Goal: Find specific page/section: Find specific page/section

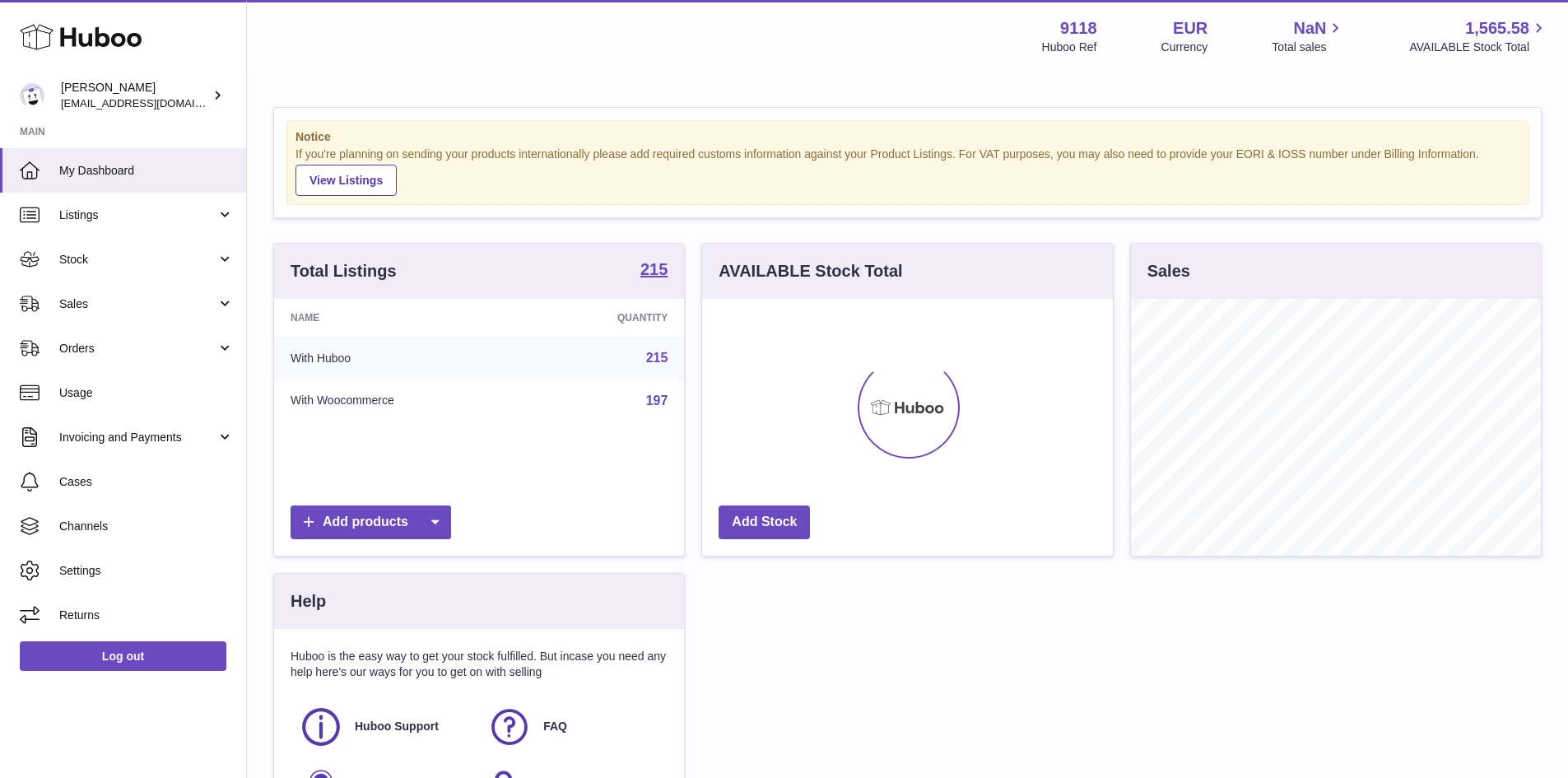
scroll to position [257, 411]
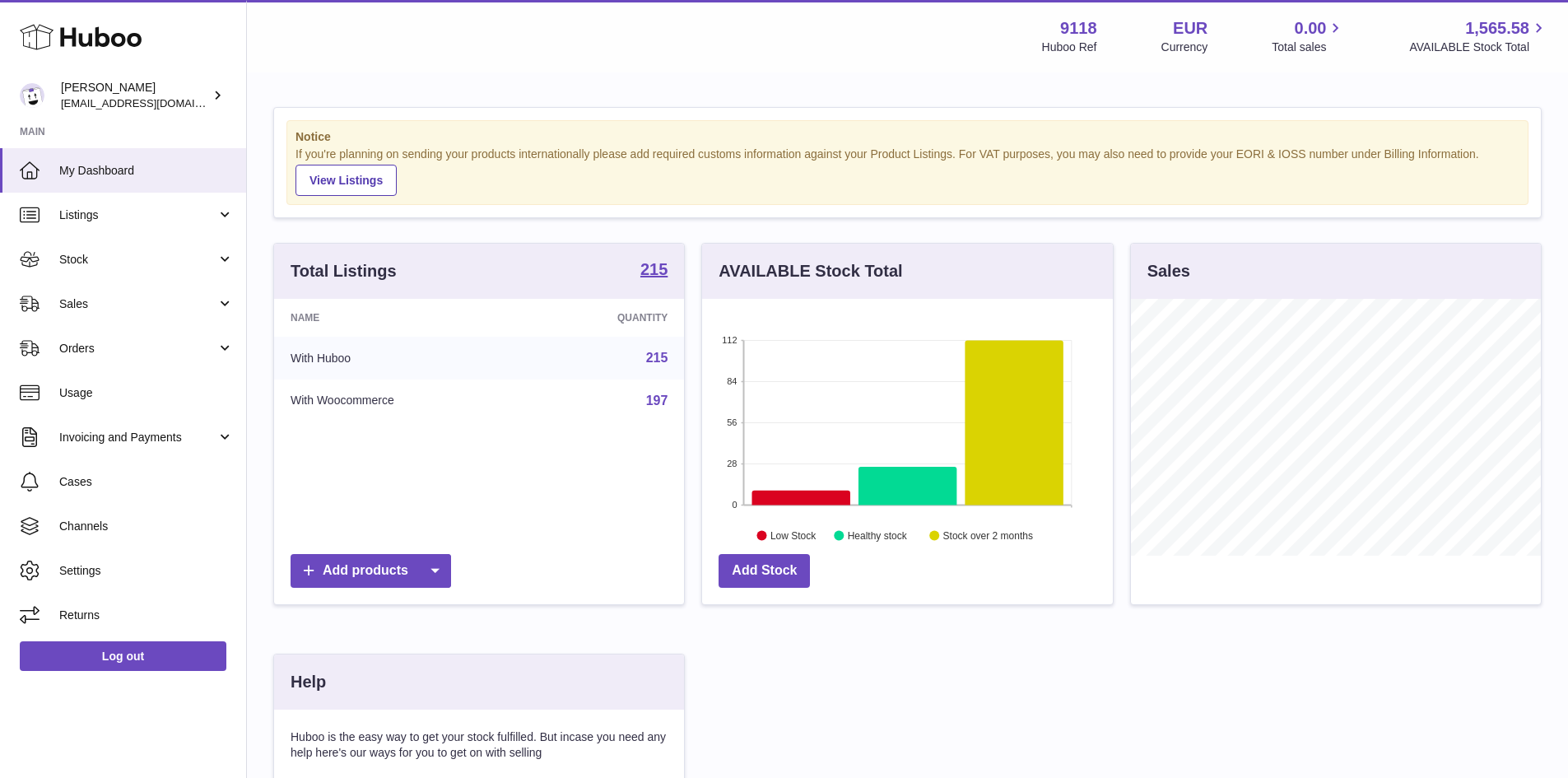
click at [656, 360] on link "215" at bounding box center [657, 357] width 23 height 14
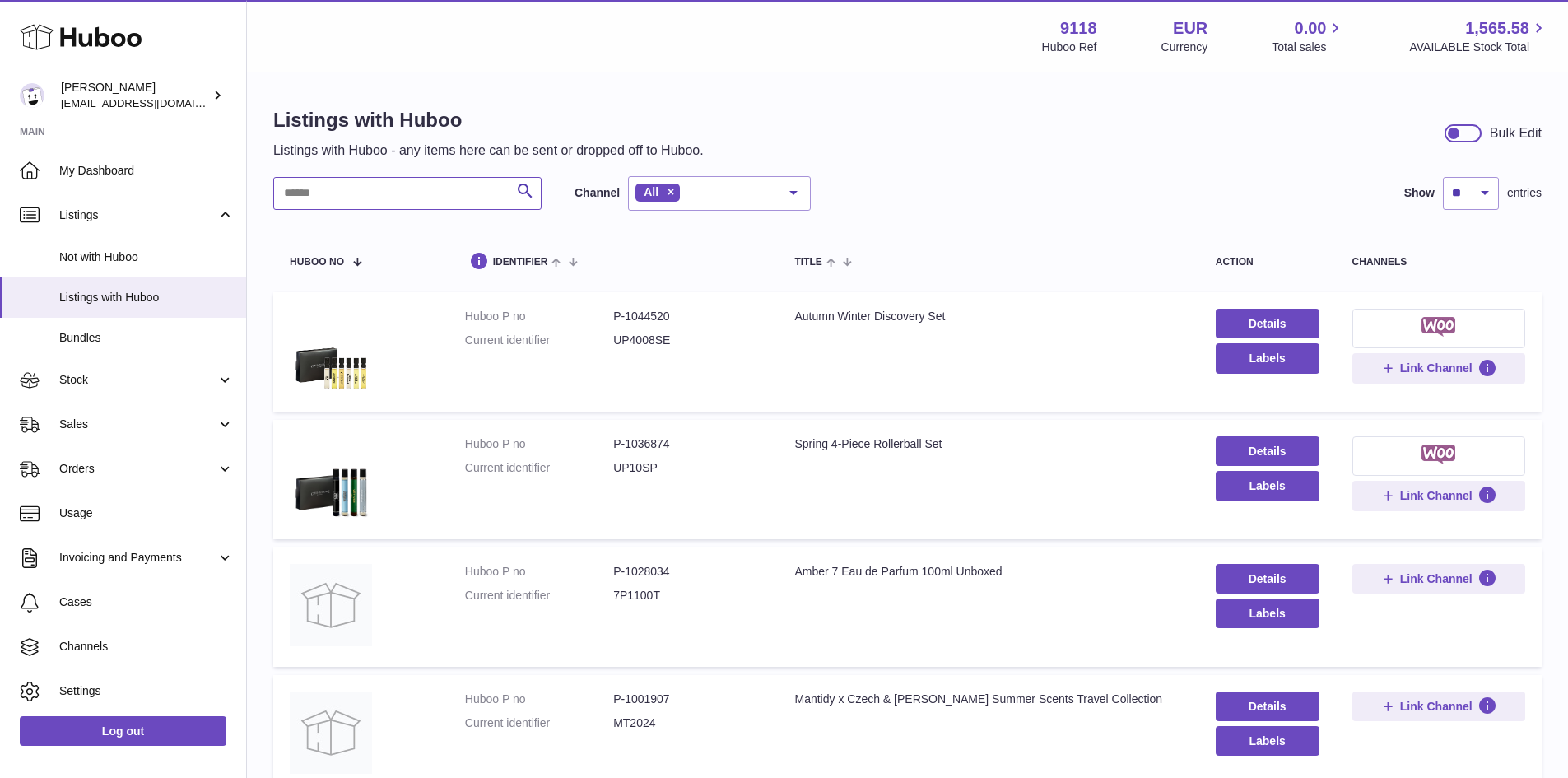
click at [325, 199] on input "text" at bounding box center [407, 193] width 268 height 33
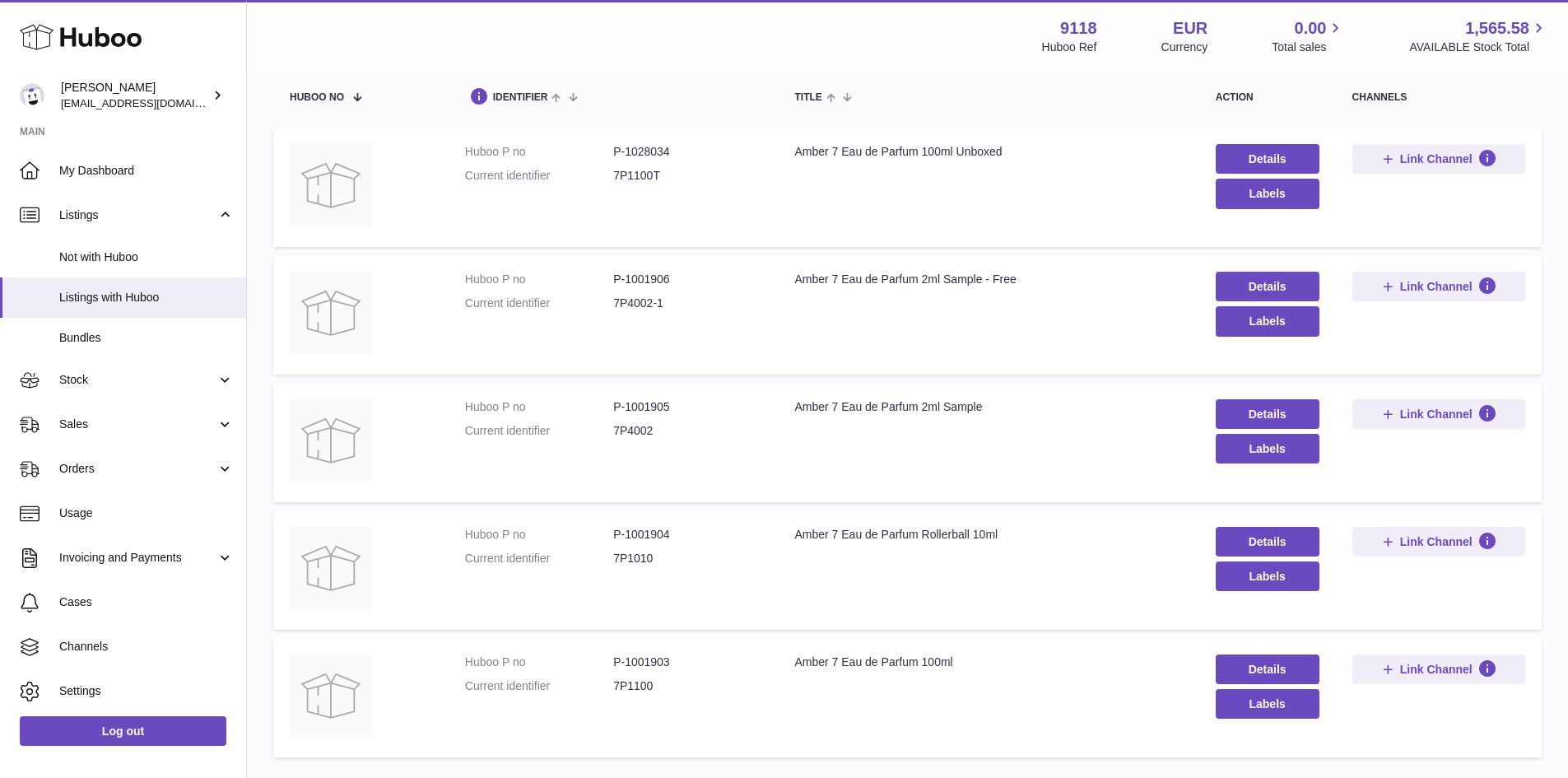
scroll to position [247, 0]
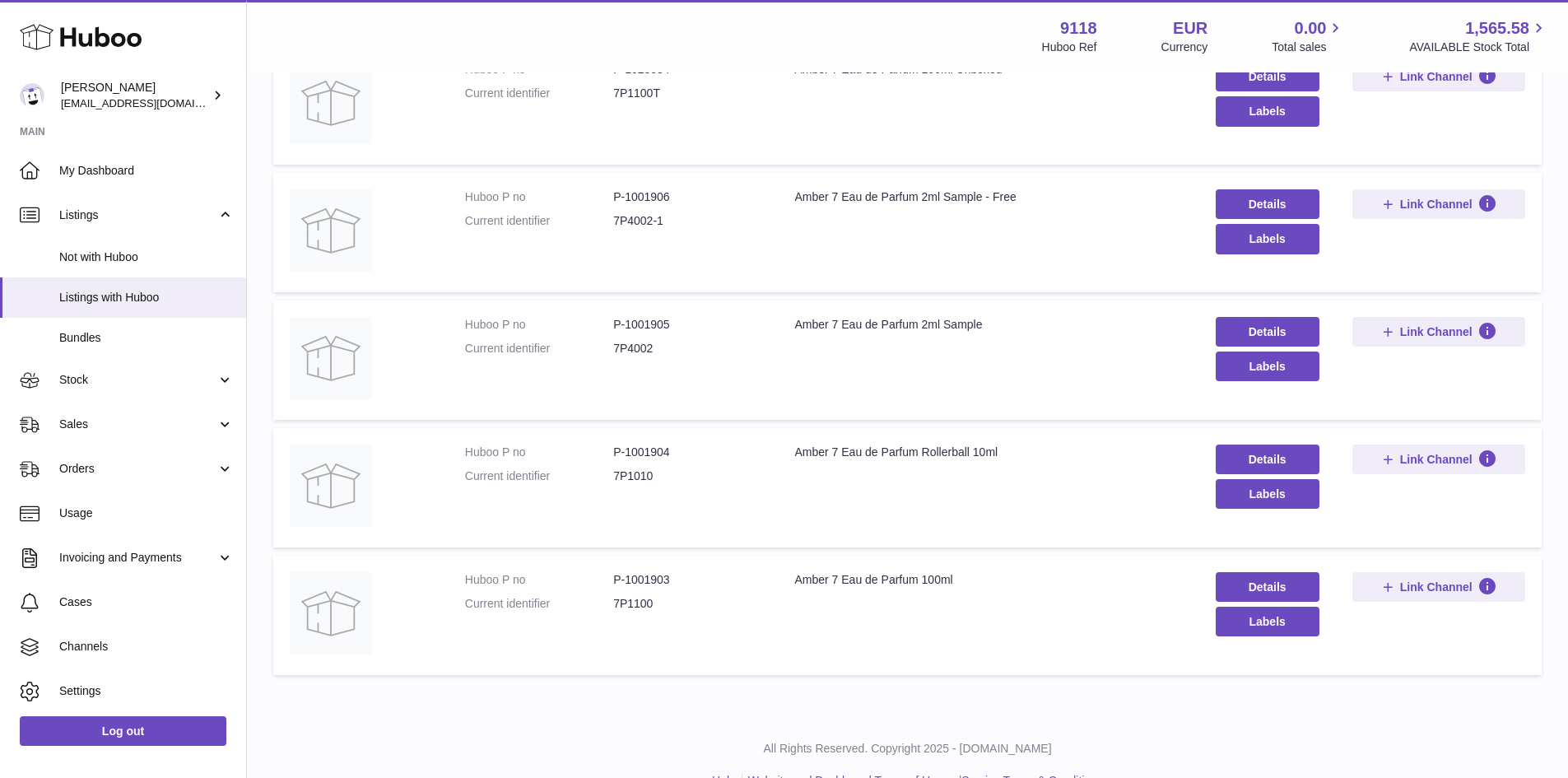
click at [649, 447] on dd "P-1001904" at bounding box center [687, 452] width 148 height 16
copy dd "1001904"
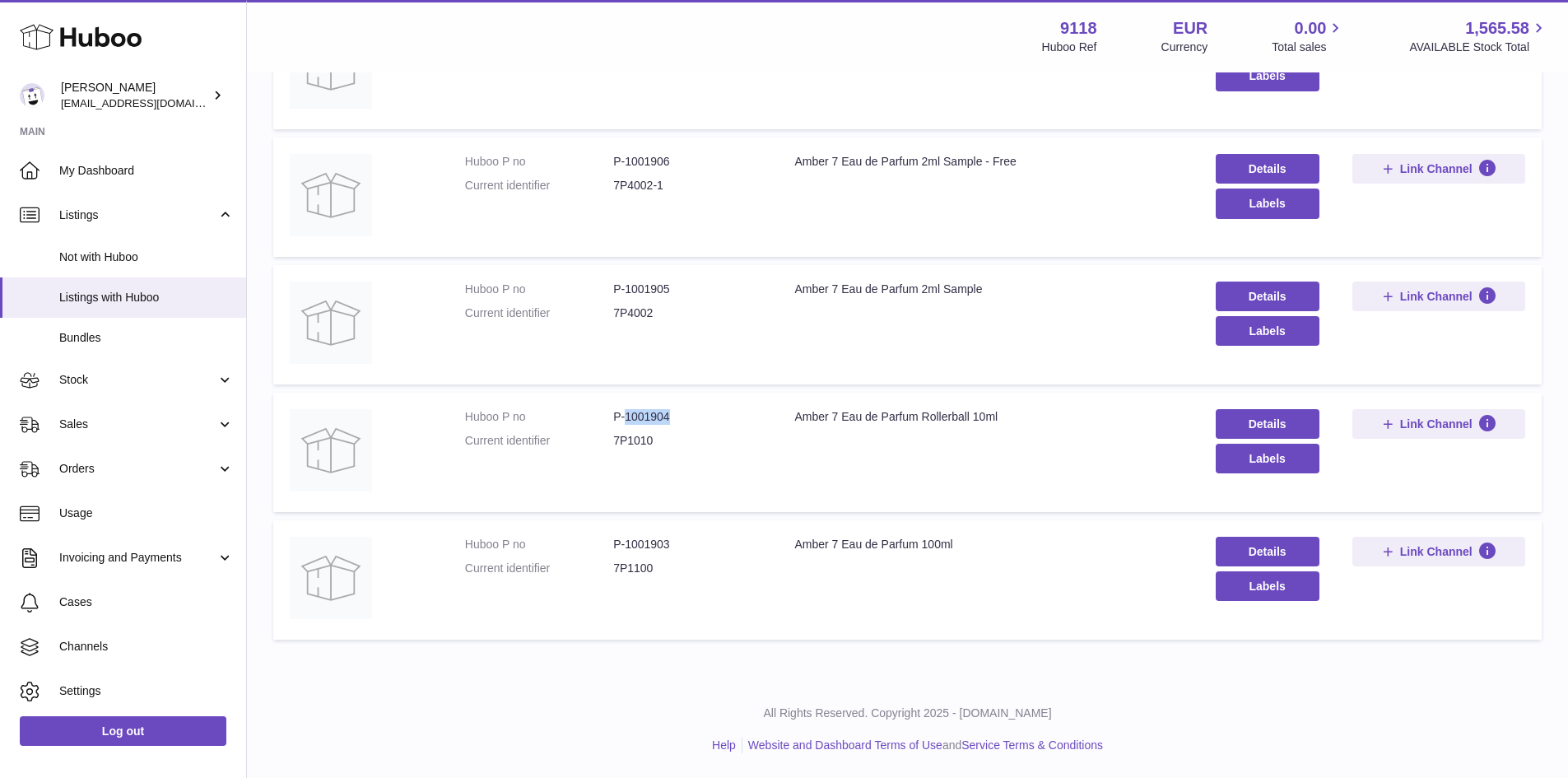
scroll to position [0, 0]
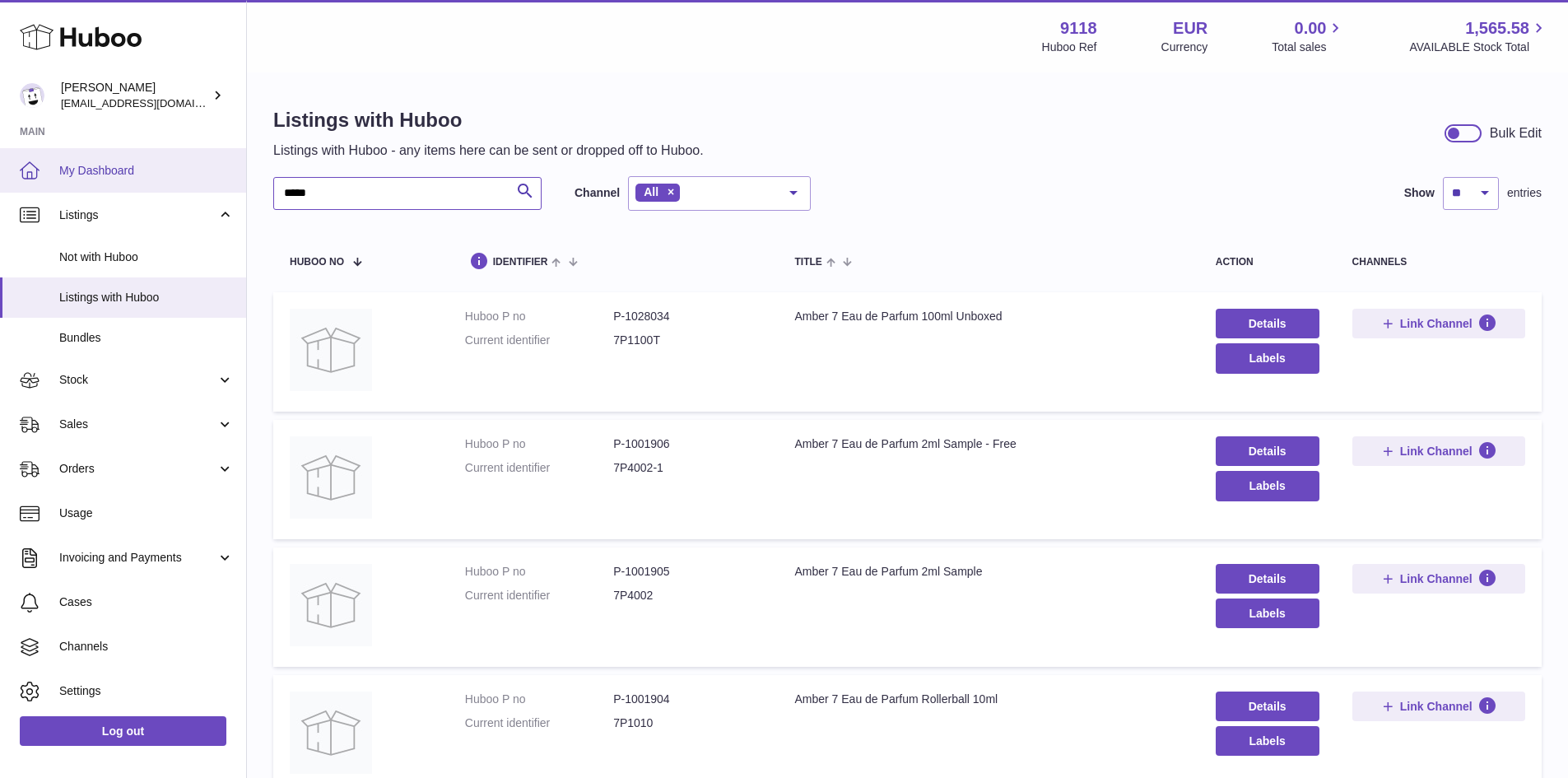
drag, startPoint x: 340, startPoint y: 190, endPoint x: 238, endPoint y: 177, distance: 102.8
click at [238, 177] on div "Huboo [PERSON_NAME] [EMAIL_ADDRESS][DOMAIN_NAME] Main My Dashboard Listings Not…" at bounding box center [784, 530] width 1568 height 1061
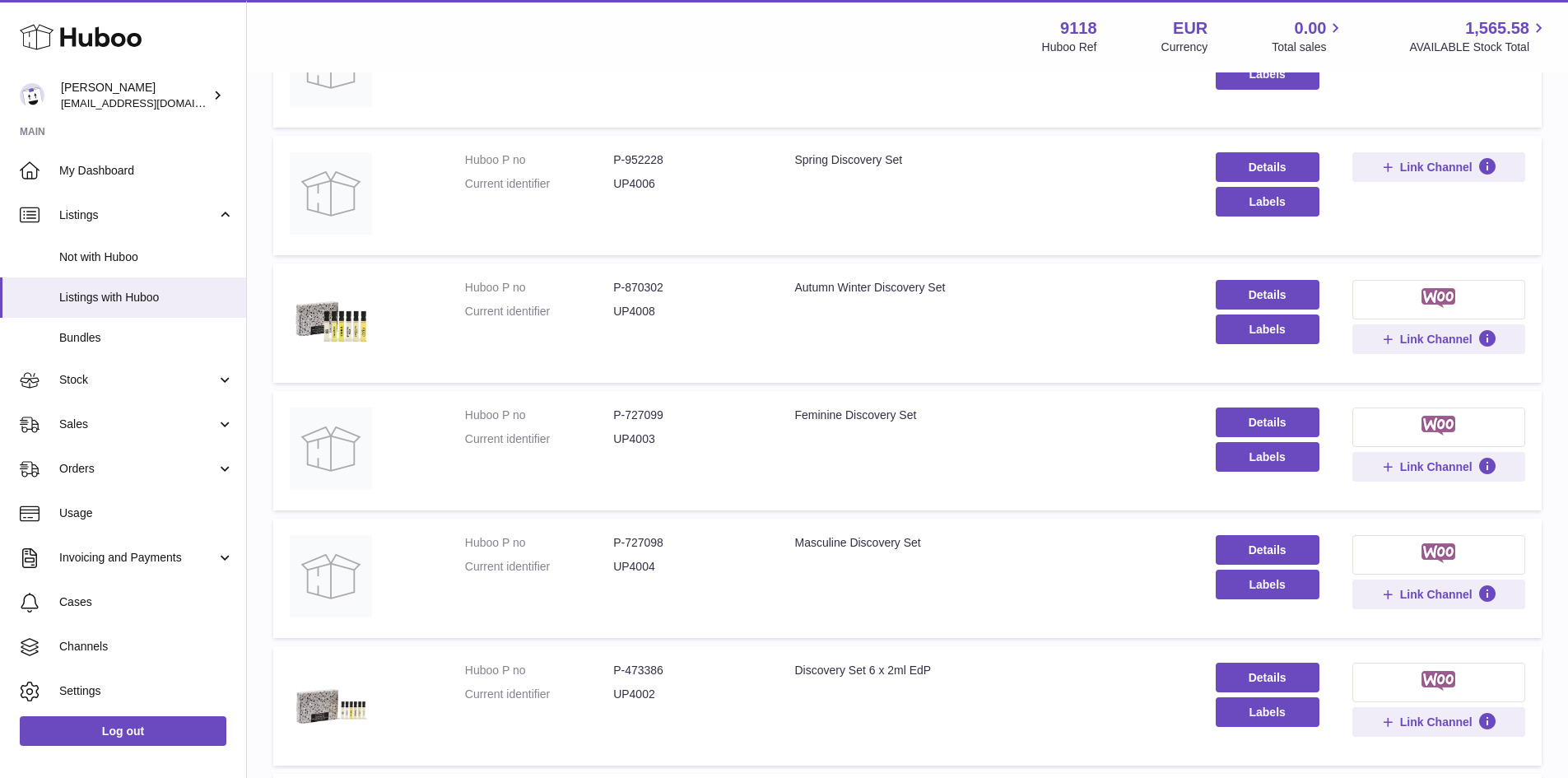
scroll to position [493, 0]
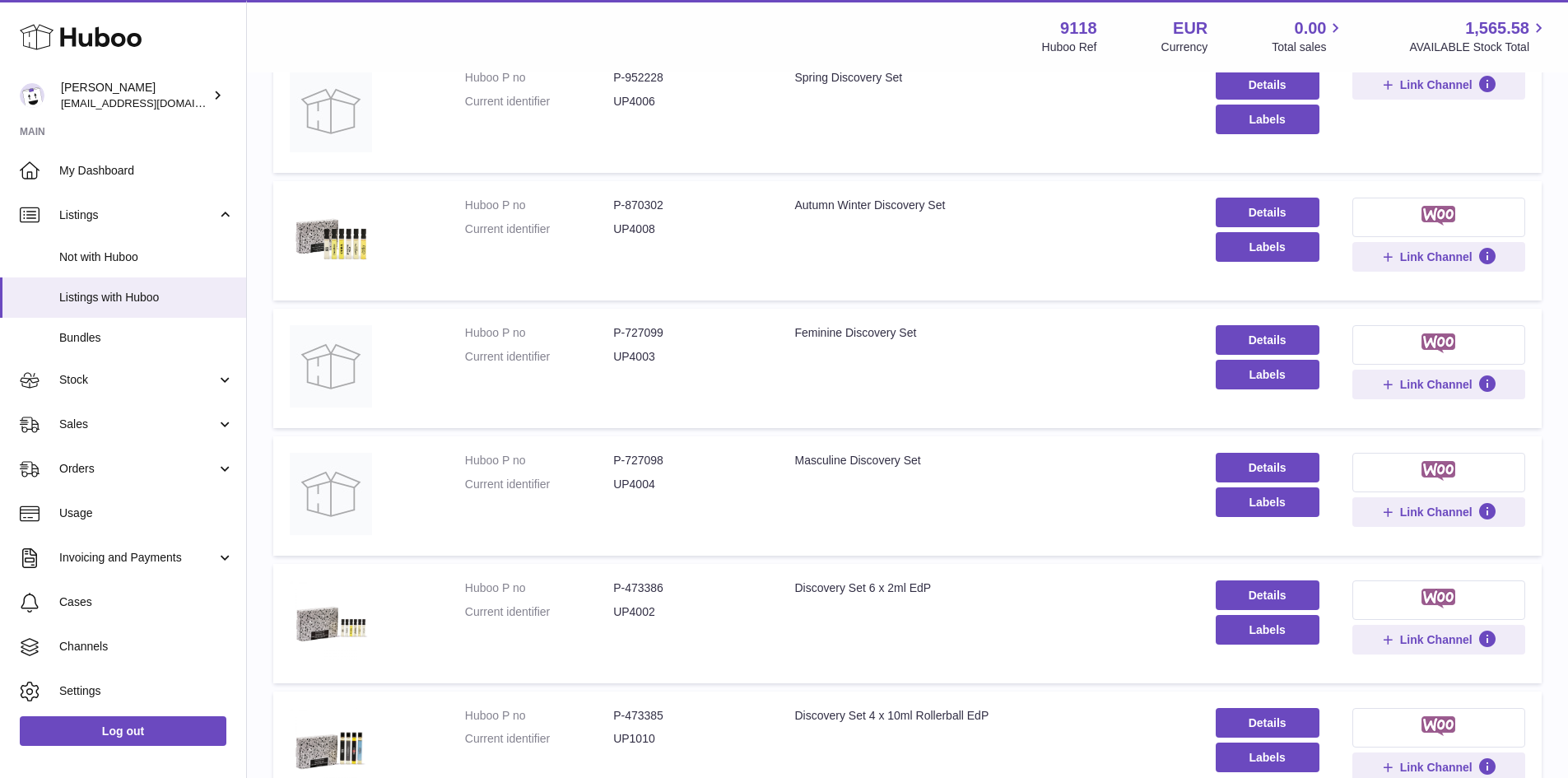
type input "**********"
click at [644, 462] on dd "P-727098" at bounding box center [687, 460] width 148 height 16
copy dd "727098"
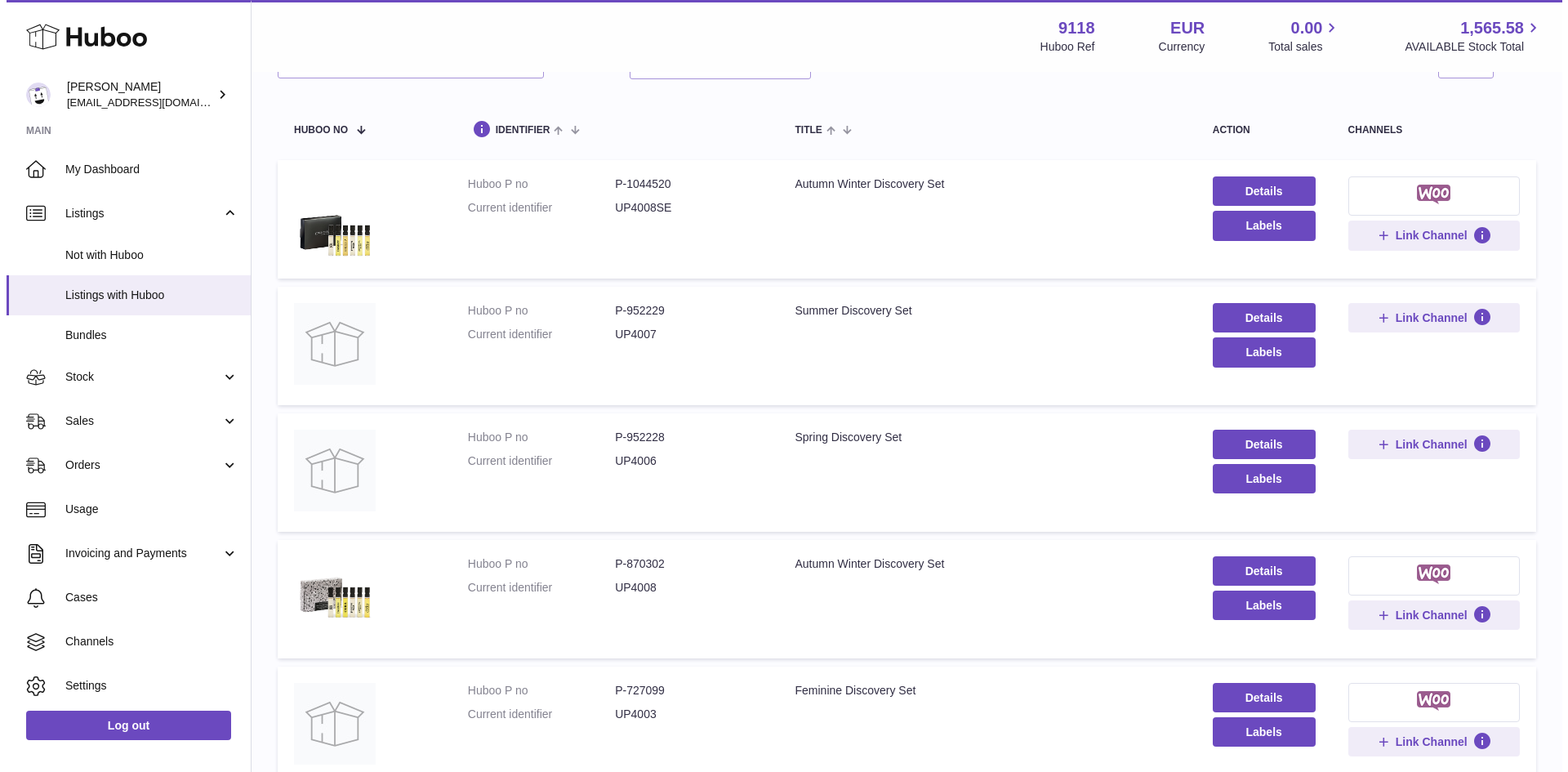
scroll to position [0, 0]
